Goal: Check status: Check status

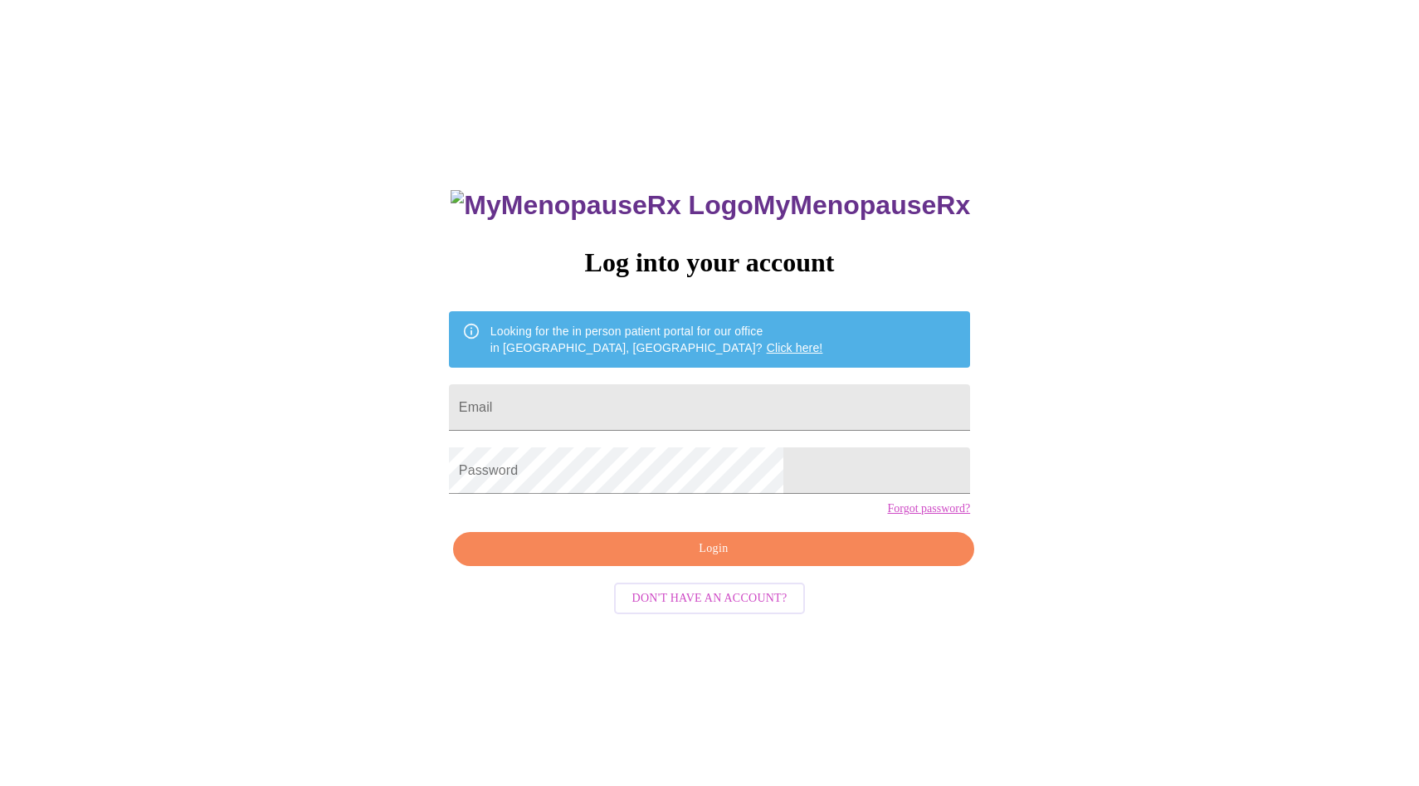
scroll to position [17, 0]
click at [672, 408] on input "Email" at bounding box center [709, 407] width 521 height 46
type input "[EMAIL_ADDRESS][DOMAIN_NAME]"
click at [682, 559] on span "Login" at bounding box center [713, 549] width 483 height 21
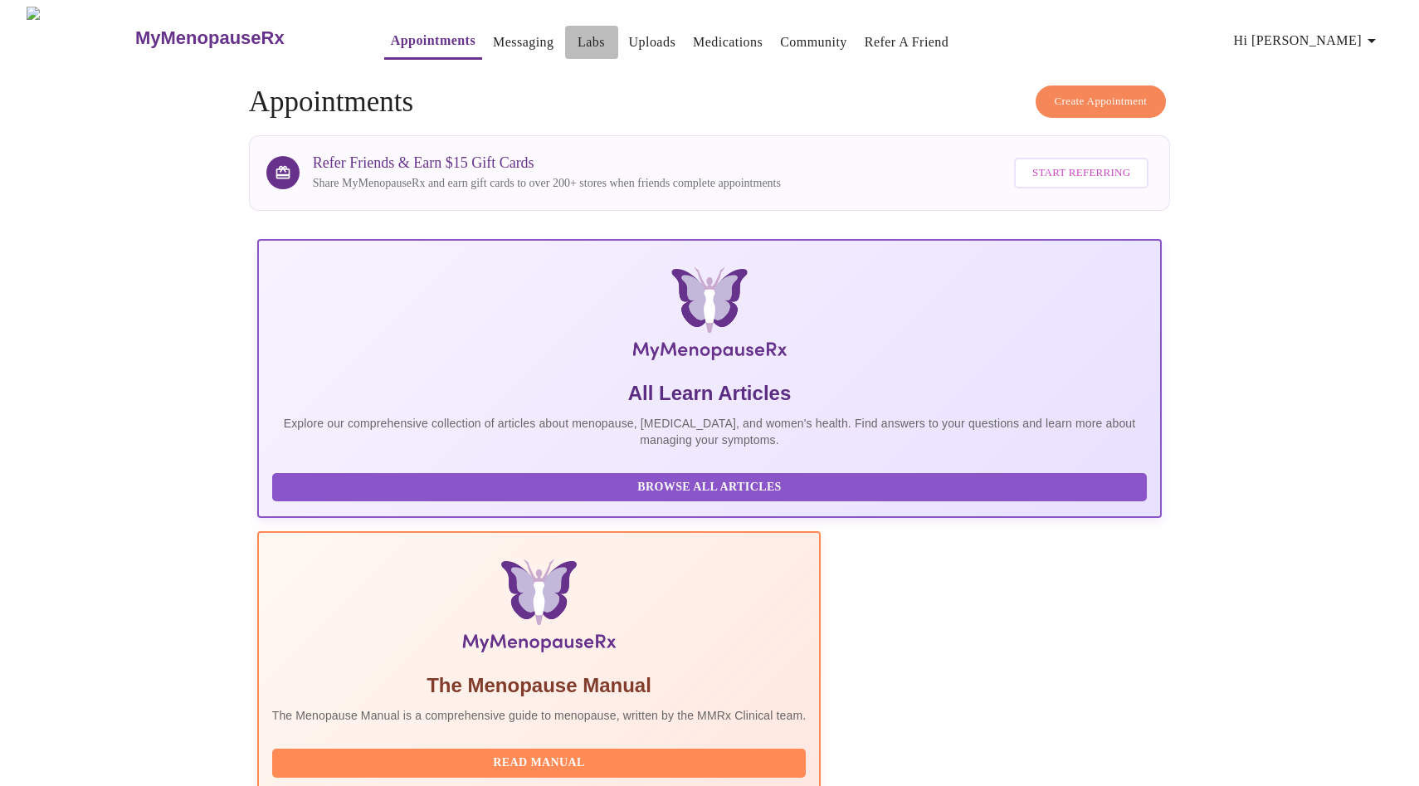
click at [571, 31] on button "Labs" at bounding box center [591, 42] width 53 height 33
click at [578, 32] on link "Labs" at bounding box center [591, 42] width 27 height 23
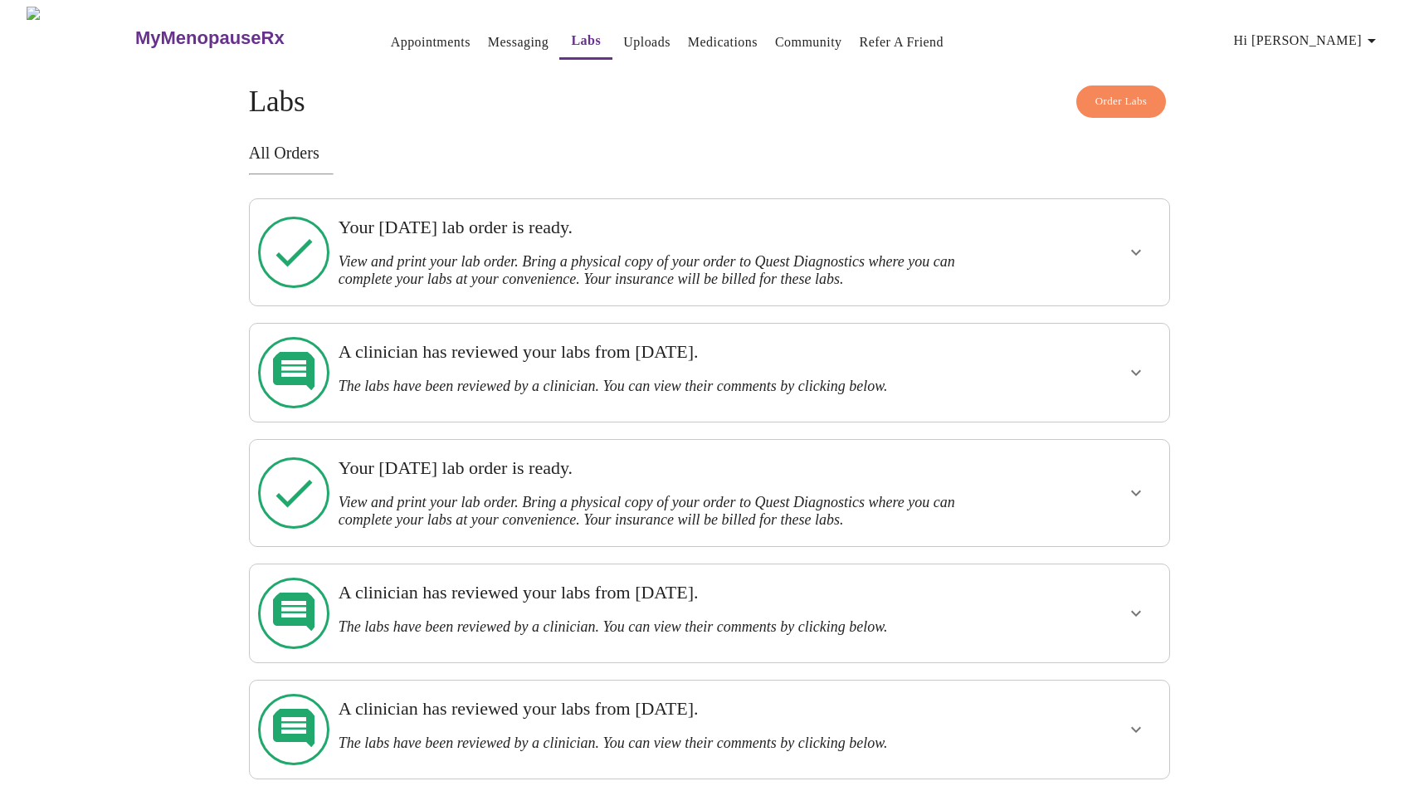
click at [1136, 247] on icon "show more" at bounding box center [1136, 252] width 20 height 20
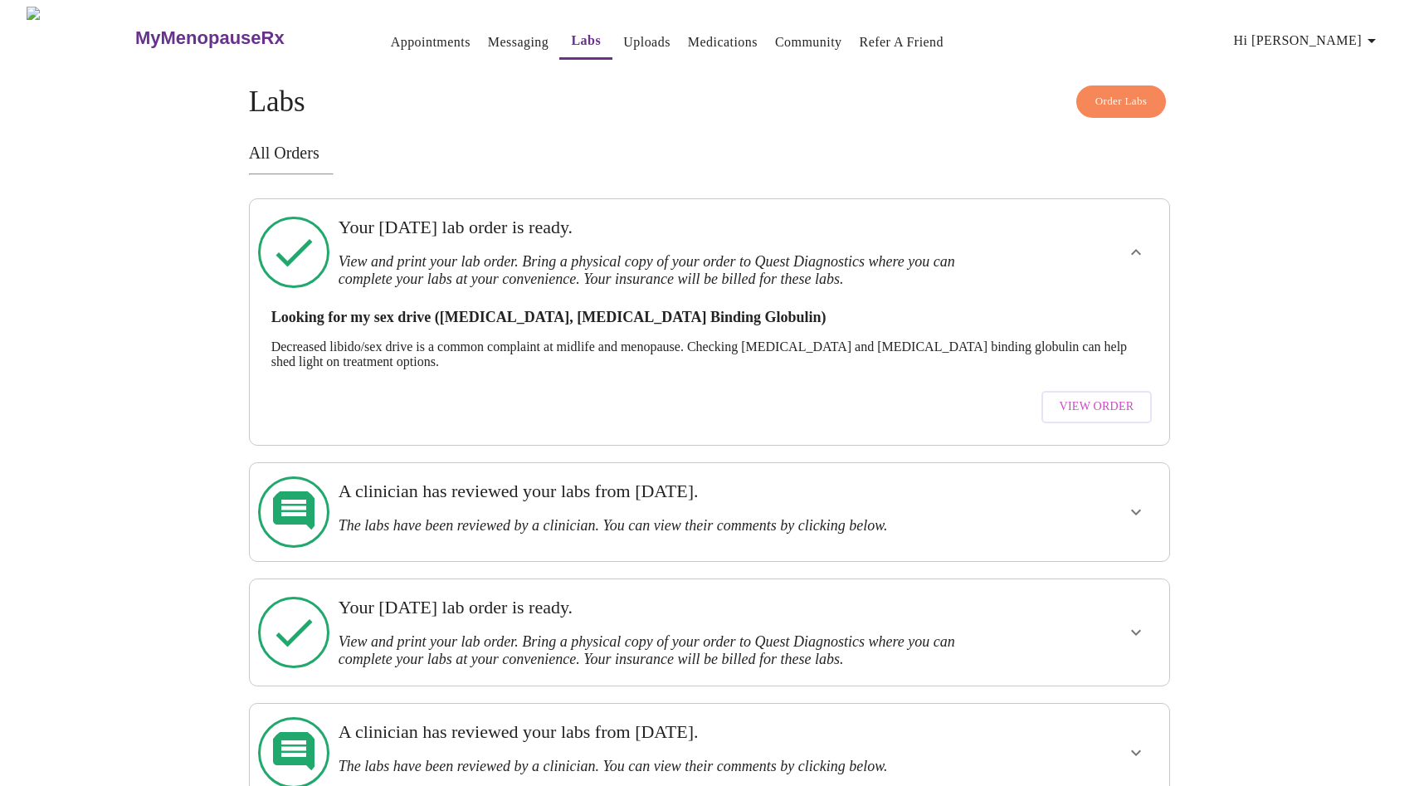
click at [1101, 398] on span "View Order" at bounding box center [1097, 407] width 75 height 21
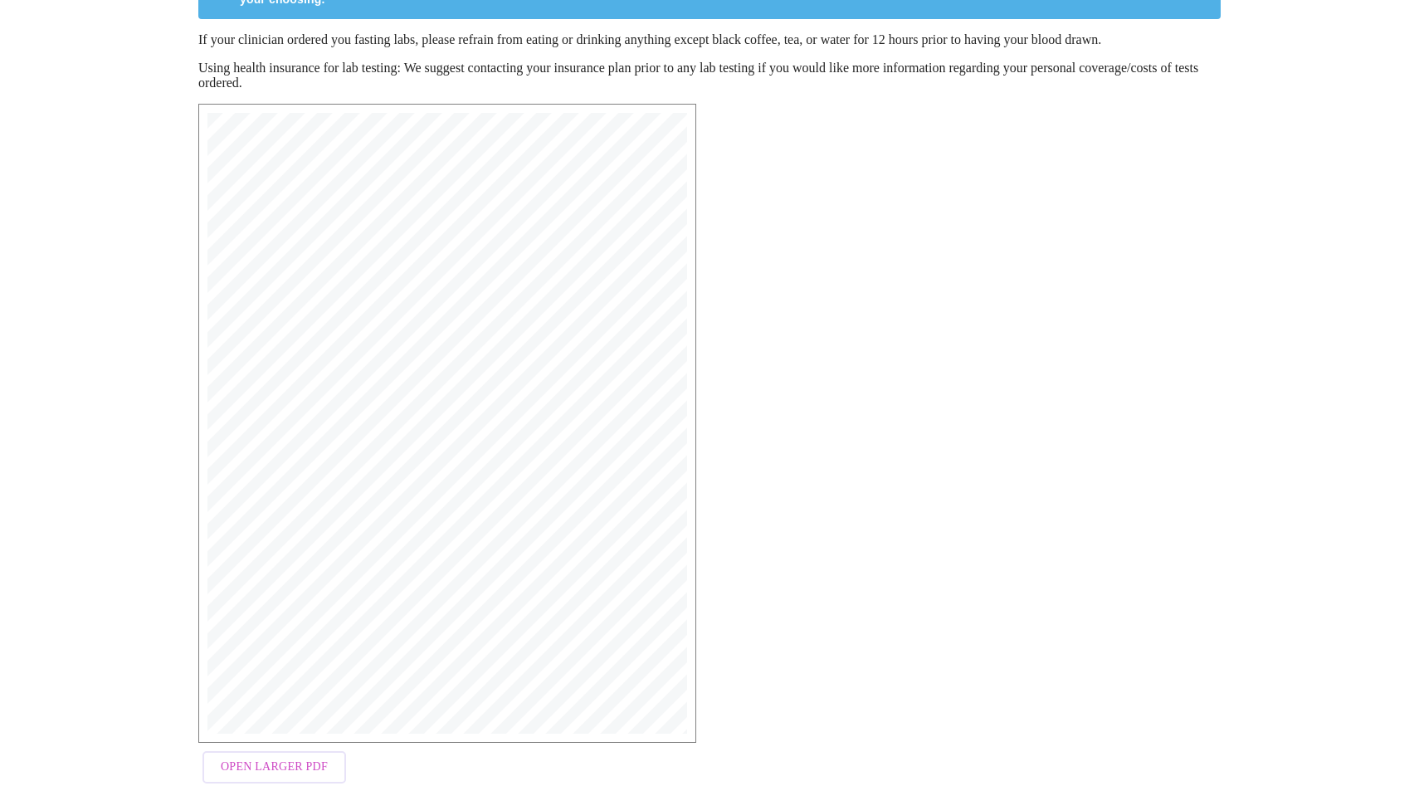
scroll to position [234, 0]
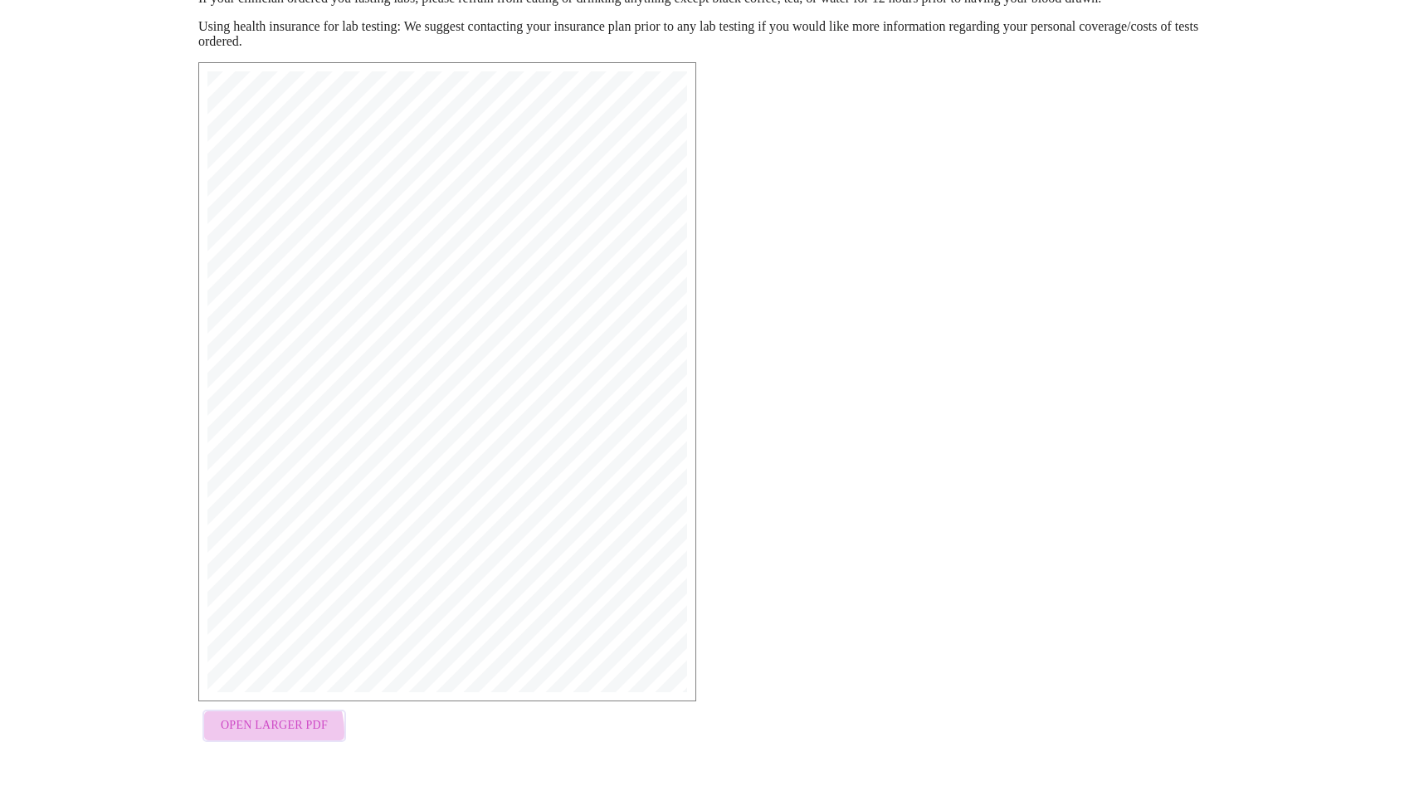
click at [257, 735] on span "Open Larger PDF" at bounding box center [274, 726] width 107 height 21
